Goal: Task Accomplishment & Management: Manage account settings

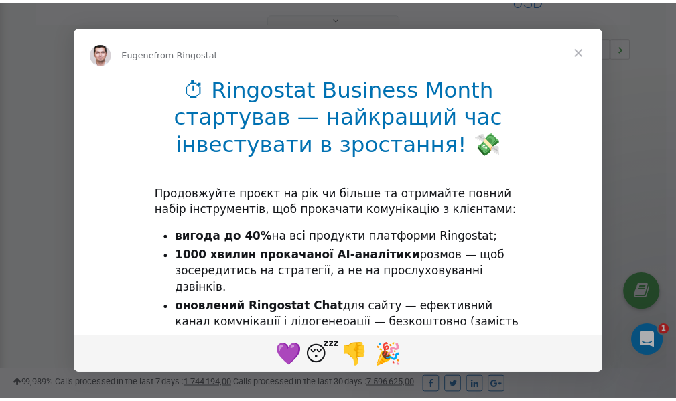
scroll to position [401, 0]
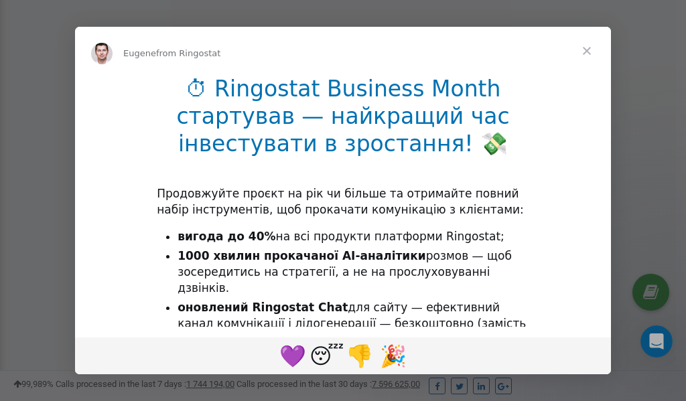
click at [588, 49] on span "Close" at bounding box center [587, 51] width 48 height 48
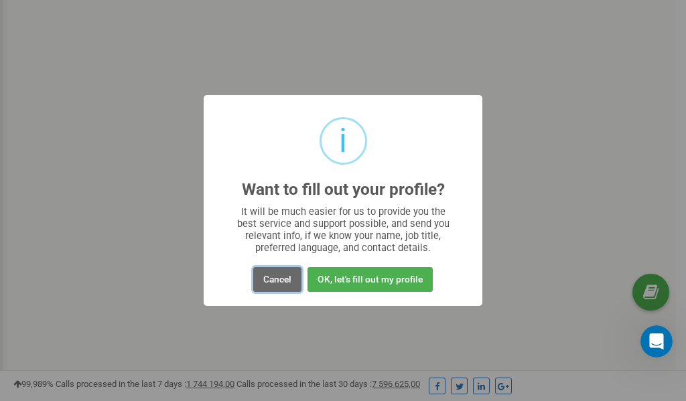
click at [287, 280] on button "Cancel" at bounding box center [277, 279] width 48 height 25
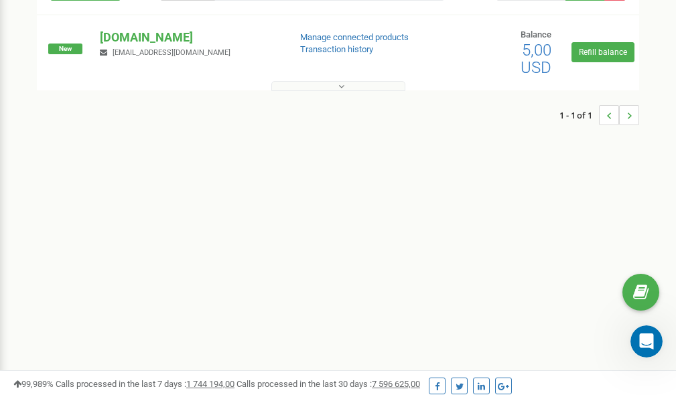
scroll to position [0, 0]
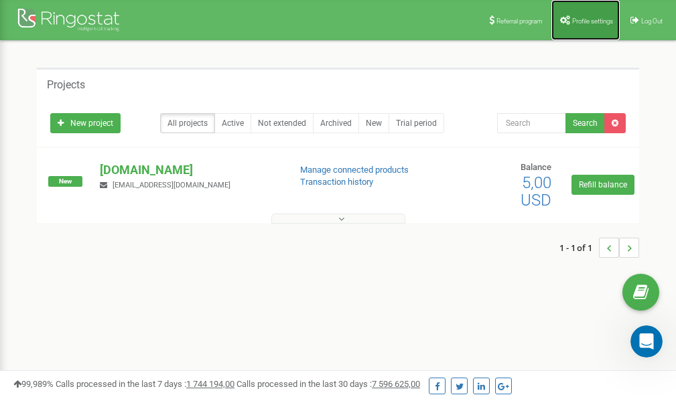
click at [572, 19] on span "Profile settings" at bounding box center [592, 20] width 41 height 7
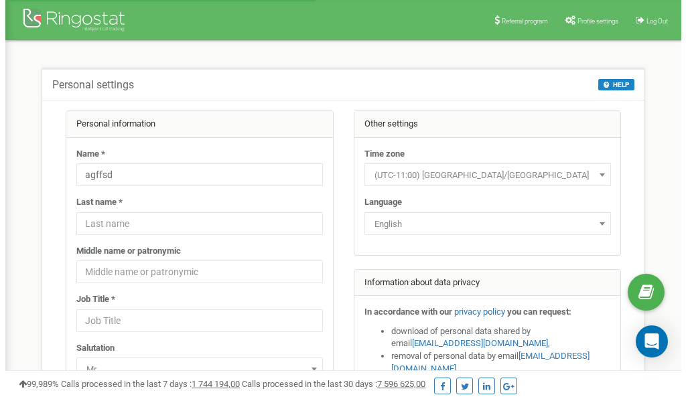
scroll to position [67, 0]
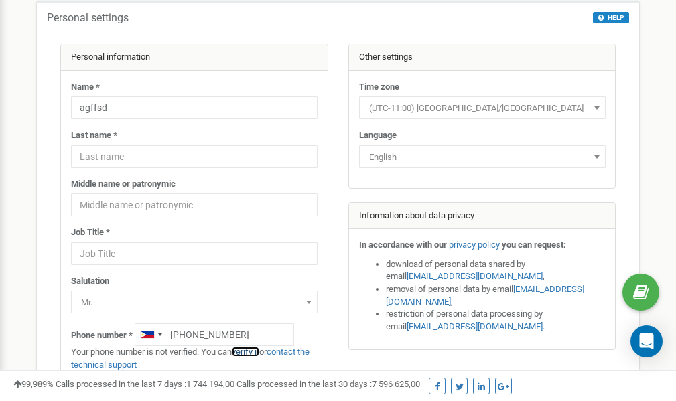
click at [248, 352] on link "verify it" at bounding box center [245, 352] width 27 height 10
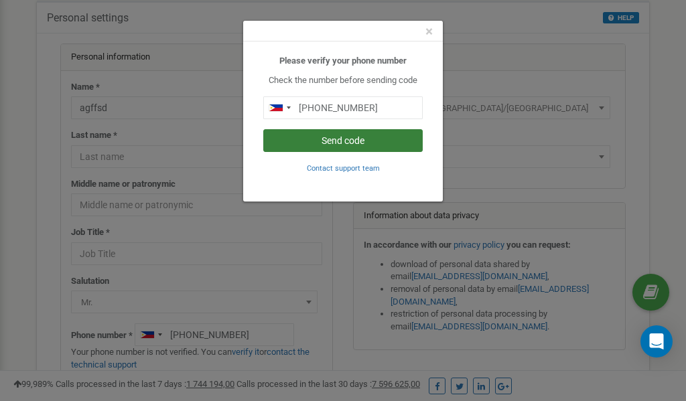
click at [351, 139] on button "Send code" at bounding box center [342, 140] width 159 height 23
